Goal: Information Seeking & Learning: Learn about a topic

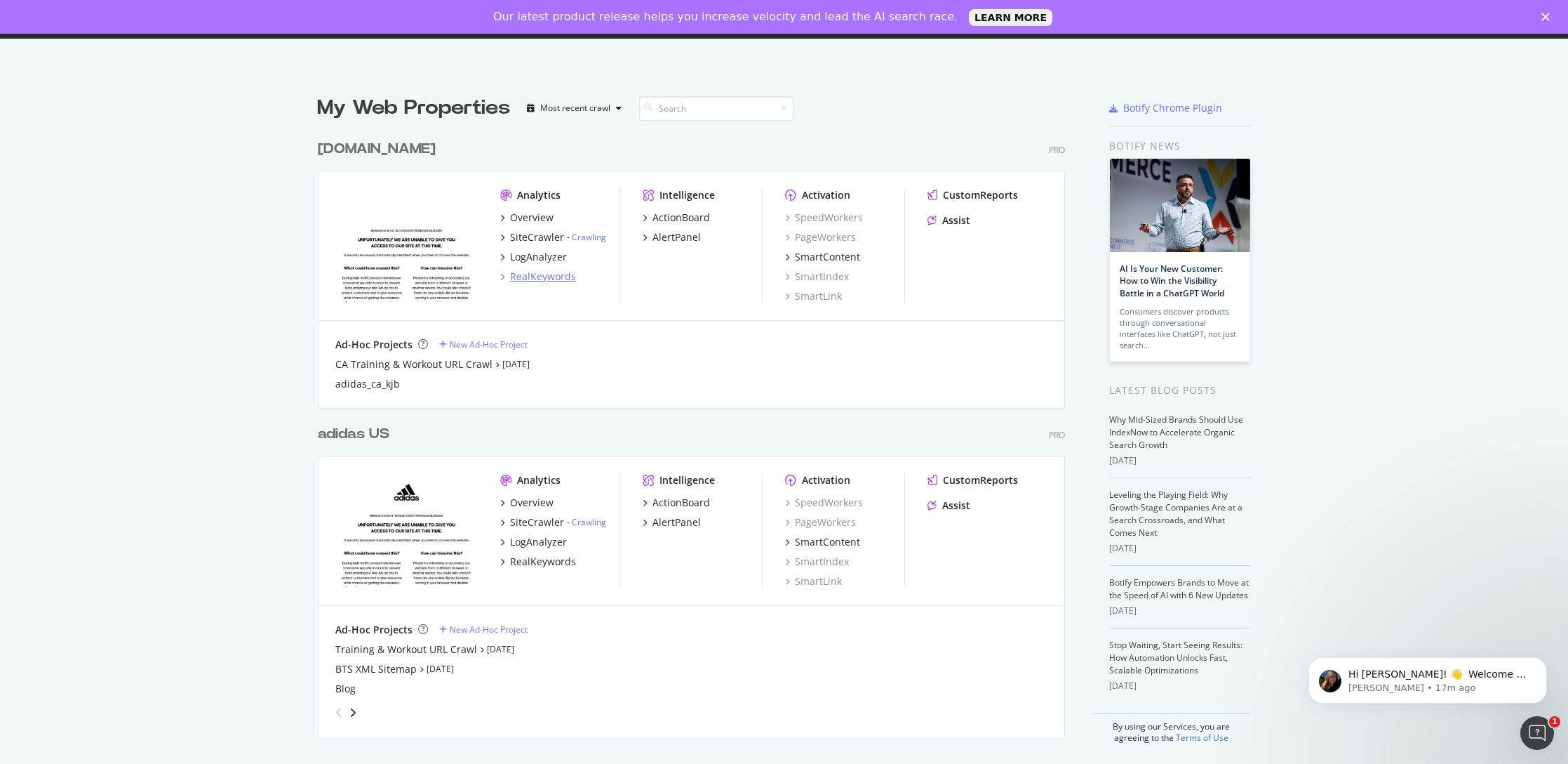
click at [501, 276] on icon "grid" at bounding box center [503, 277] width 4 height 7
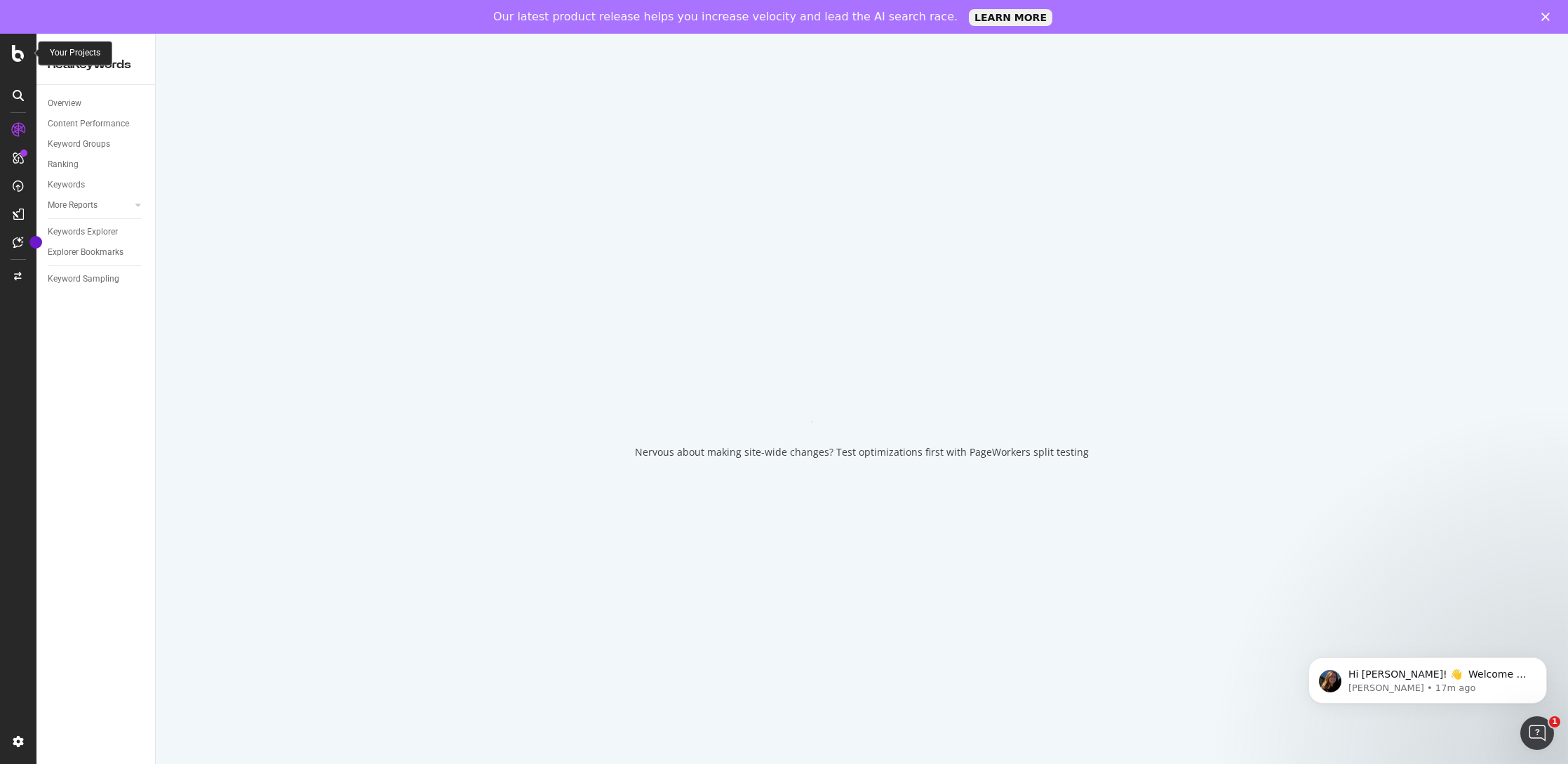
click at [13, 154] on icon at bounding box center [18, 158] width 11 height 11
